Goal: Navigation & Orientation: Find specific page/section

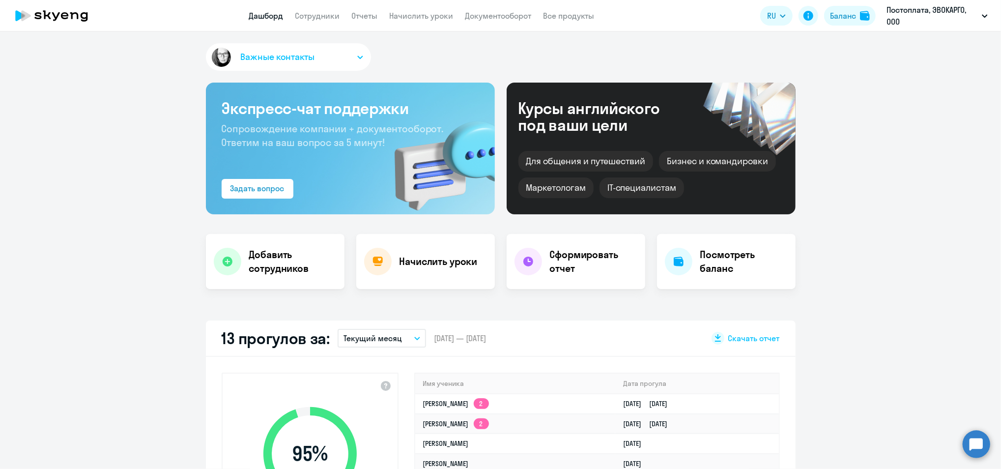
click at [63, 11] on icon at bounding box center [51, 15] width 86 height 25
click at [71, 10] on icon at bounding box center [51, 15] width 86 height 25
select select "30"
click at [336, 19] on link "Сотрудники" at bounding box center [317, 16] width 45 height 10
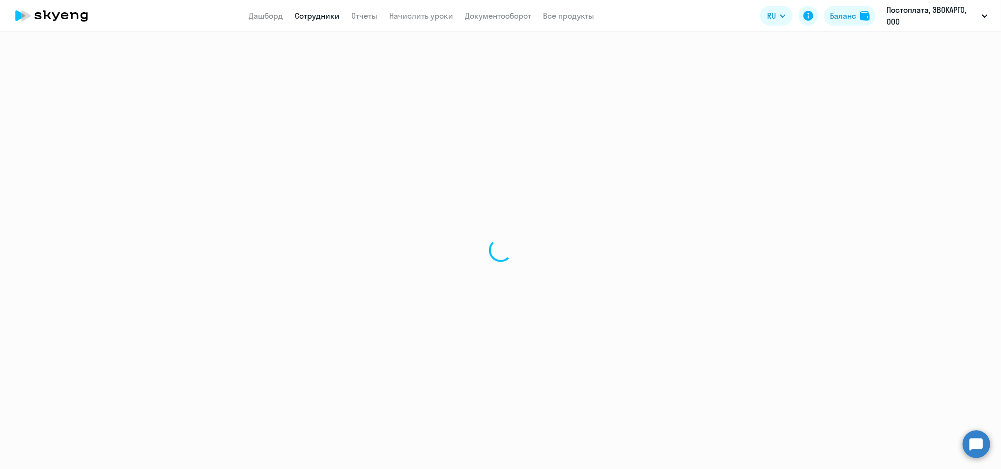
select select "30"
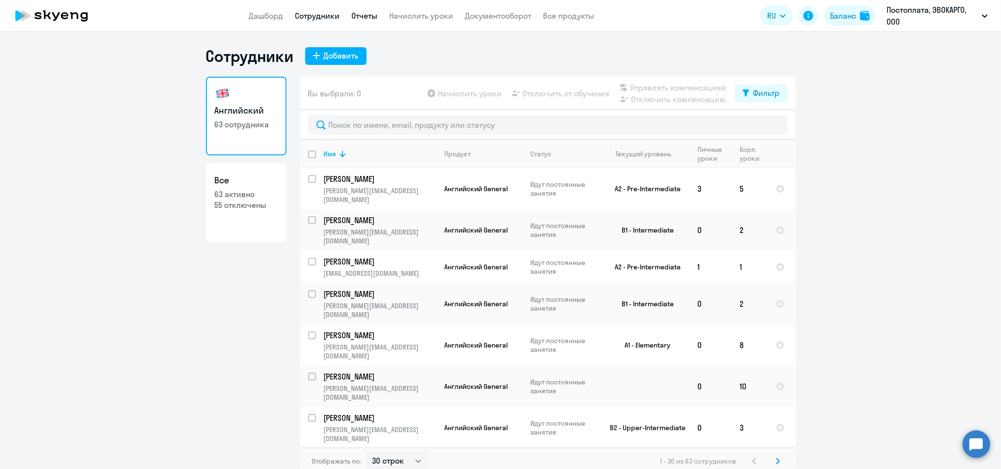
click at [359, 14] on link "Отчеты" at bounding box center [365, 16] width 26 height 10
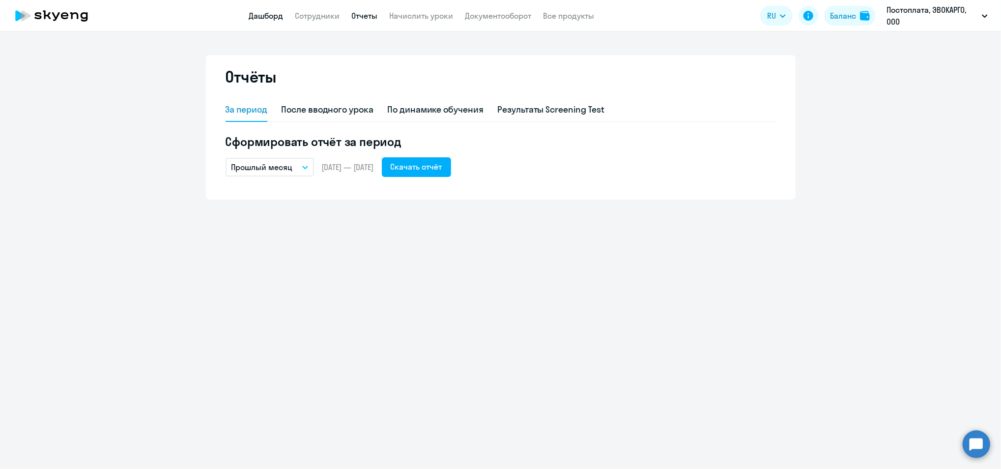
click at [269, 16] on link "Дашборд" at bounding box center [266, 16] width 34 height 10
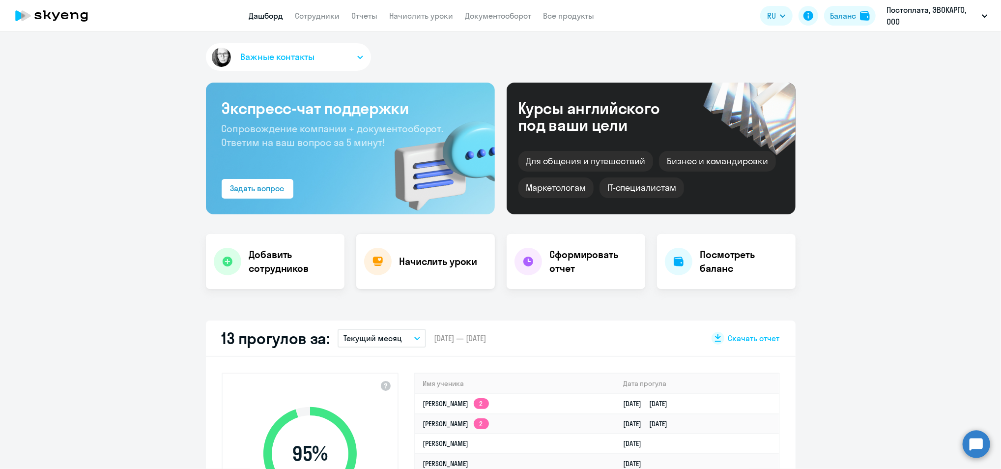
click at [441, 278] on div "Начислить уроки" at bounding box center [425, 261] width 139 height 55
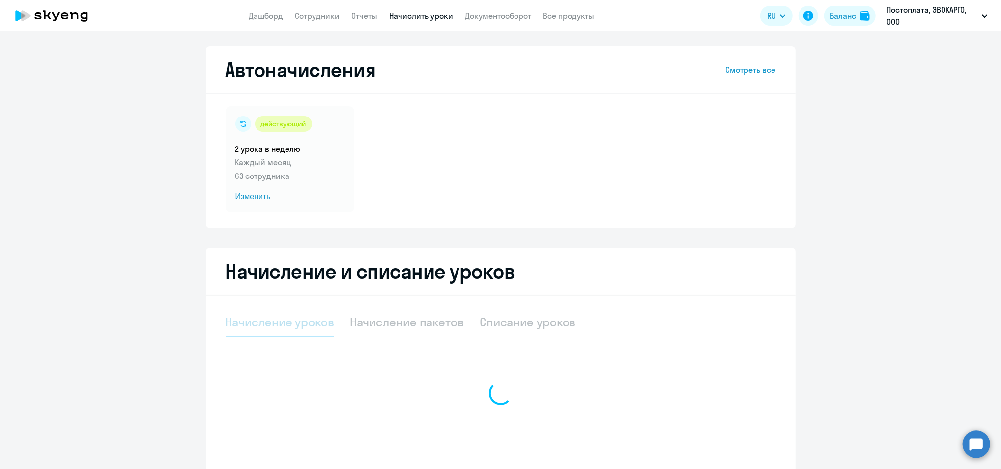
select select "10"
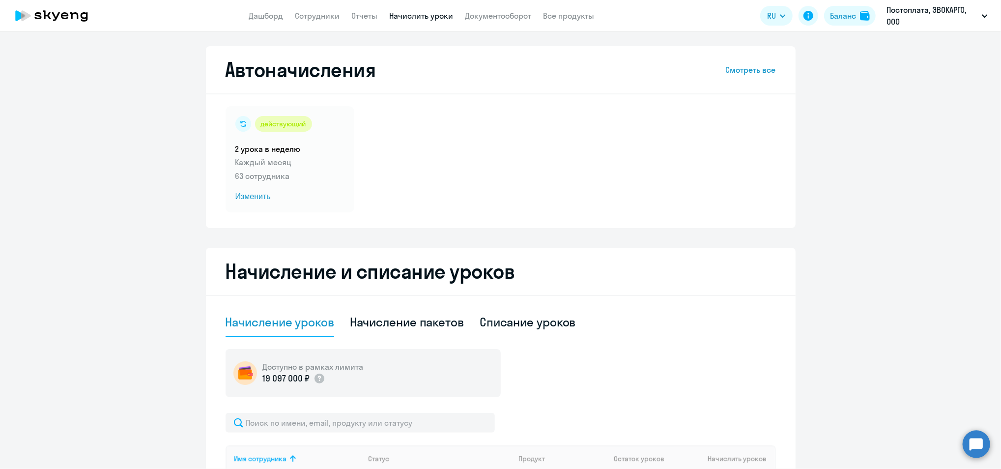
click at [79, 18] on icon at bounding box center [51, 15] width 86 height 25
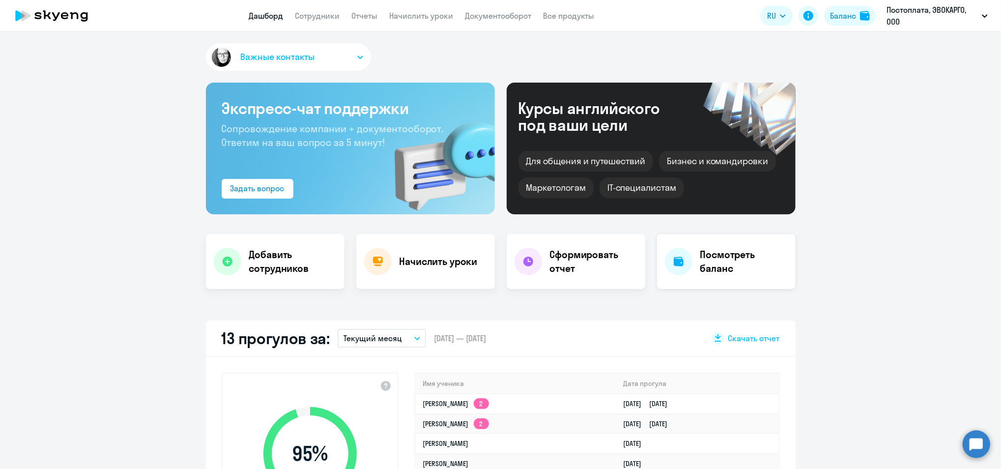
click at [700, 249] on h4 "Посмотреть баланс" at bounding box center [743, 262] width 87 height 28
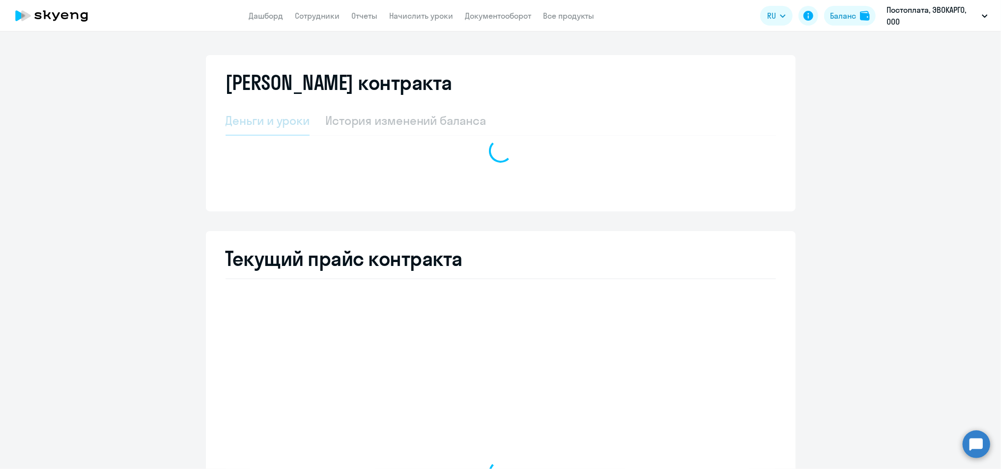
select select "english_adult_not_native_speaker"
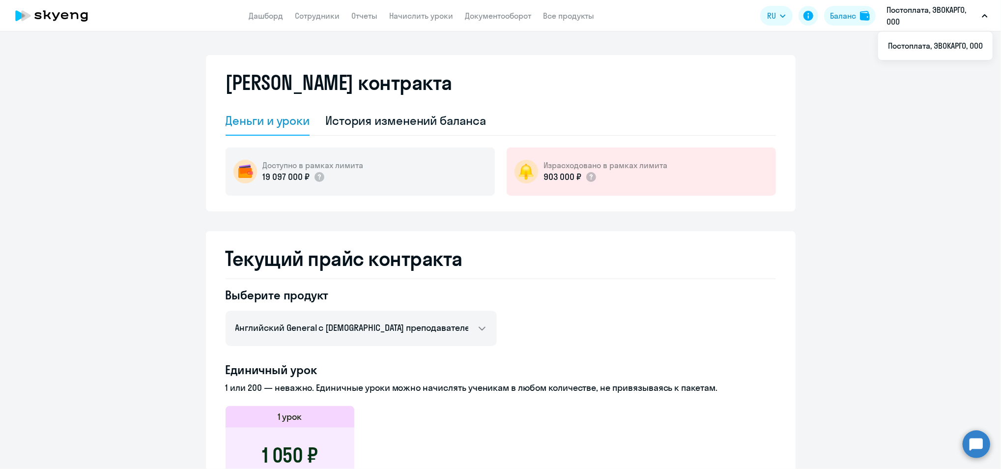
click at [989, 318] on ng-component "[PERSON_NAME] контракта [PERSON_NAME] и уроки История изменений баланса Доступн…" at bounding box center [500, 451] width 1001 height 792
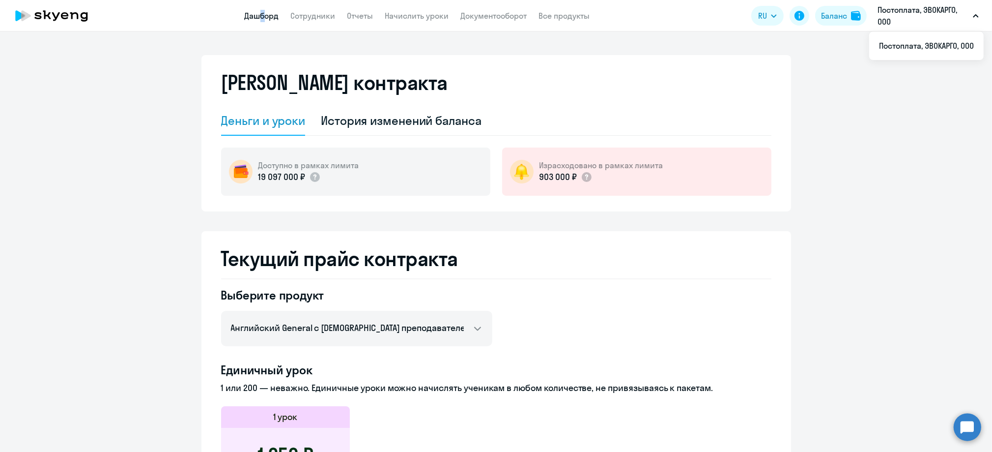
drag, startPoint x: 256, startPoint y: 21, endPoint x: 258, endPoint y: 11, distance: 9.7
click at [258, 11] on app-menu-item-link "Дашборд" at bounding box center [262, 16] width 34 height 12
click at [258, 11] on link "Дашборд" at bounding box center [262, 16] width 34 height 10
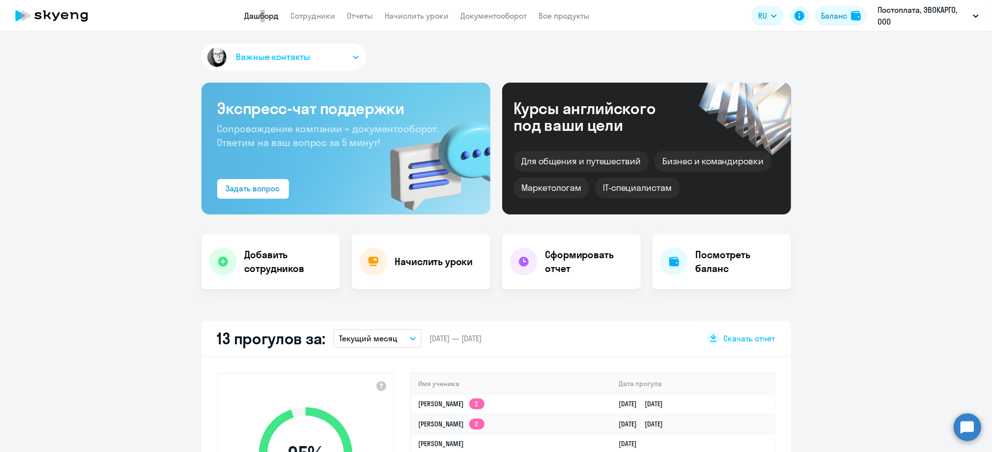
select select "30"
